Goal: Check status: Check status

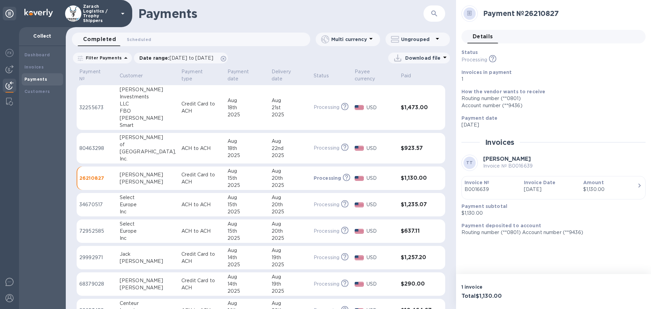
click at [97, 106] on p "32255673" at bounding box center [96, 107] width 35 height 7
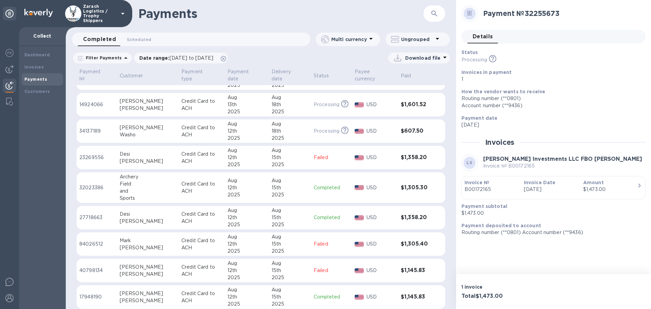
scroll to position [771, 0]
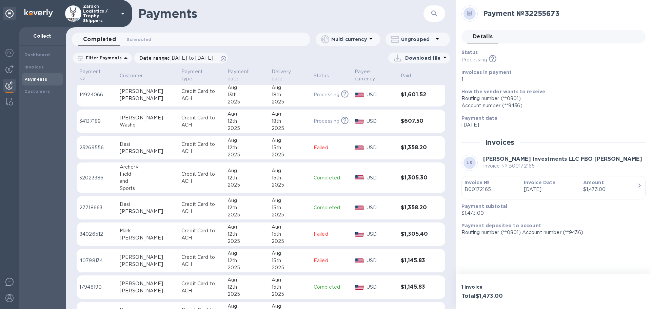
click at [93, 261] on p "40798134" at bounding box center [96, 260] width 35 height 7
click at [89, 283] on td "17948190" at bounding box center [97, 287] width 40 height 24
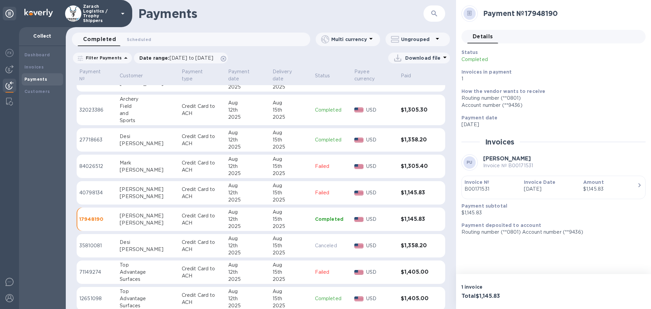
scroll to position [873, 0]
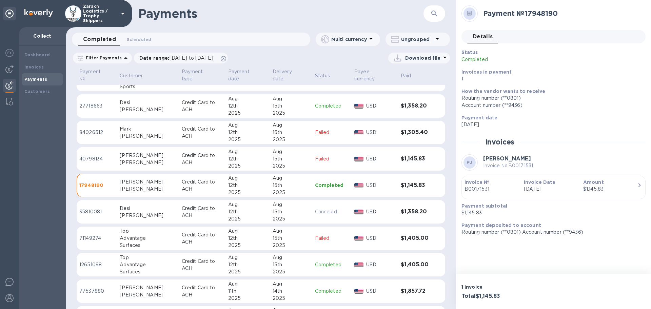
click at [89, 263] on p "12651098" at bounding box center [96, 264] width 35 height 7
click at [89, 212] on p "35810081" at bounding box center [96, 211] width 35 height 7
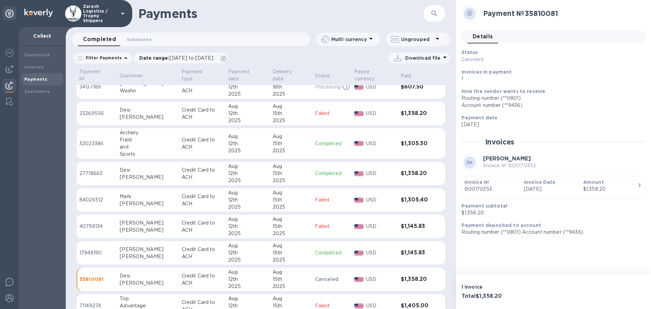
scroll to position [805, 0]
click at [94, 144] on p "32023386" at bounding box center [96, 143] width 35 height 7
